Goal: Check status: Check status

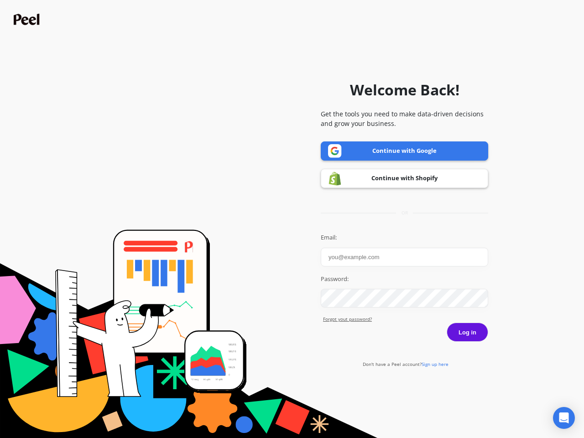
click at [564, 418] on icon "Open Intercom Messenger" at bounding box center [564, 417] width 10 height 11
